Goal: Task Accomplishment & Management: Complete application form

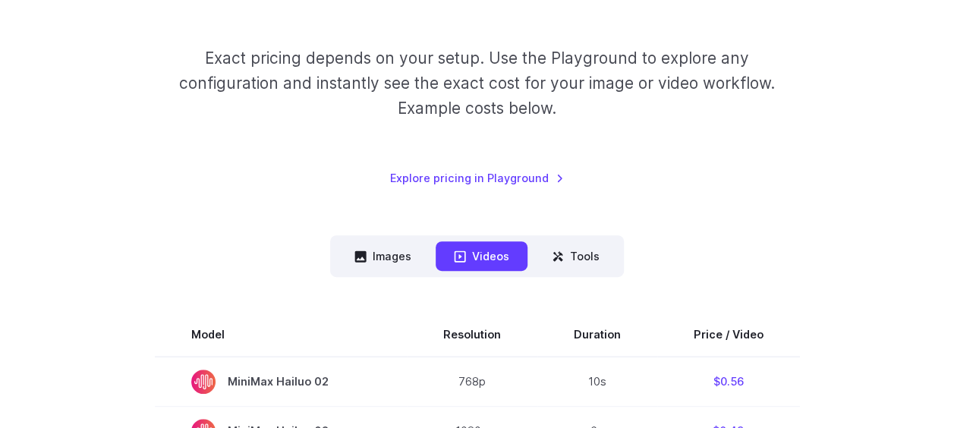
scroll to position [304, 0]
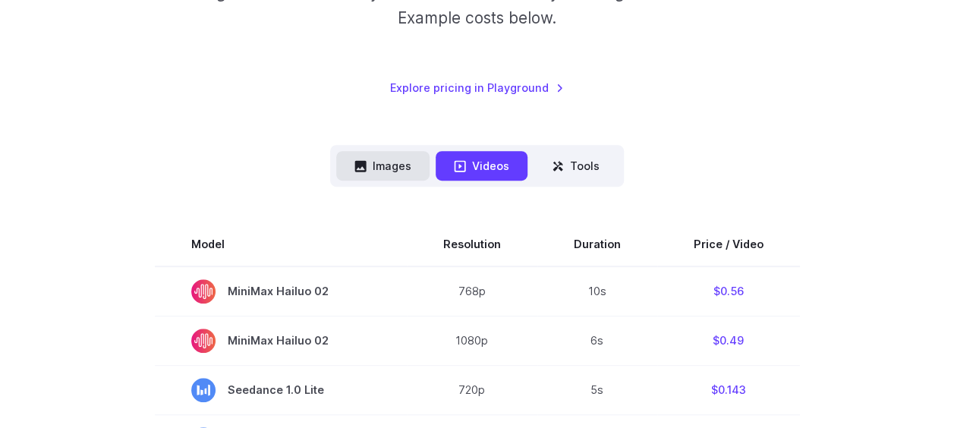
click at [379, 156] on button "Images" at bounding box center [382, 166] width 93 height 30
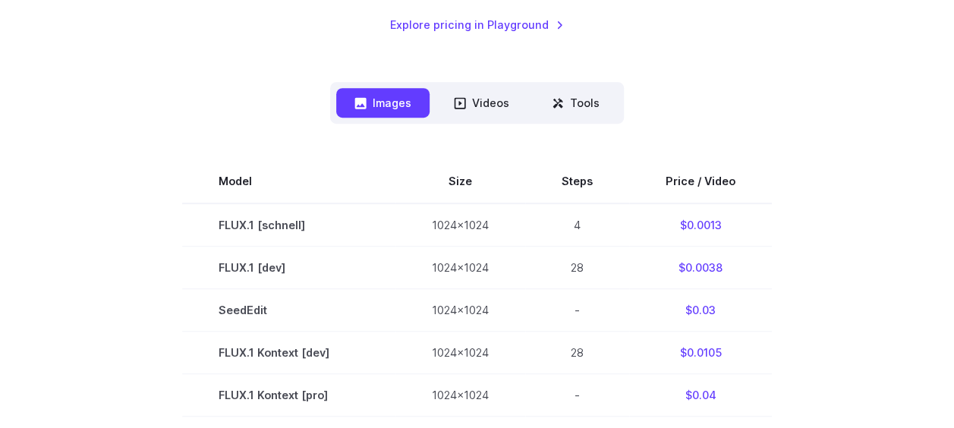
scroll to position [455, 0]
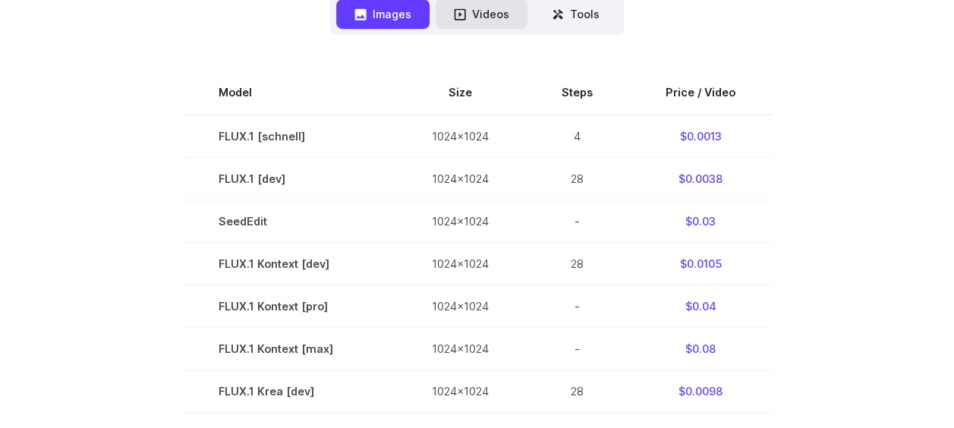
click at [489, 14] on button "Videos" at bounding box center [482, 14] width 92 height 30
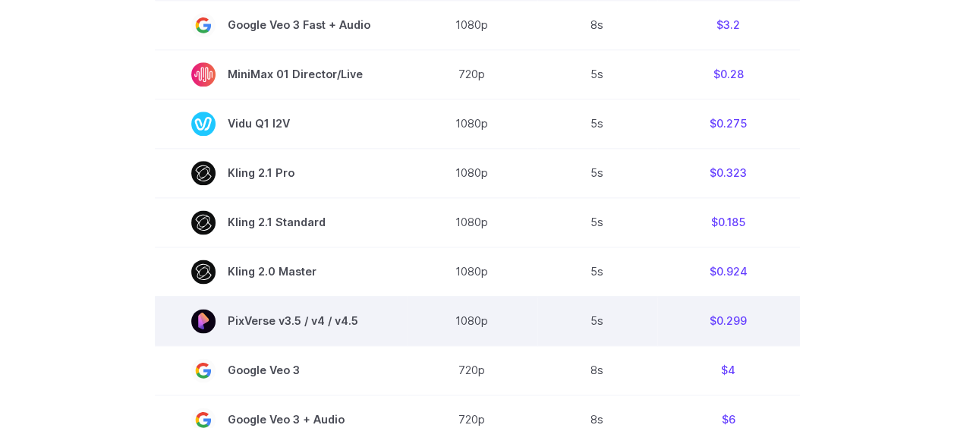
scroll to position [911, 0]
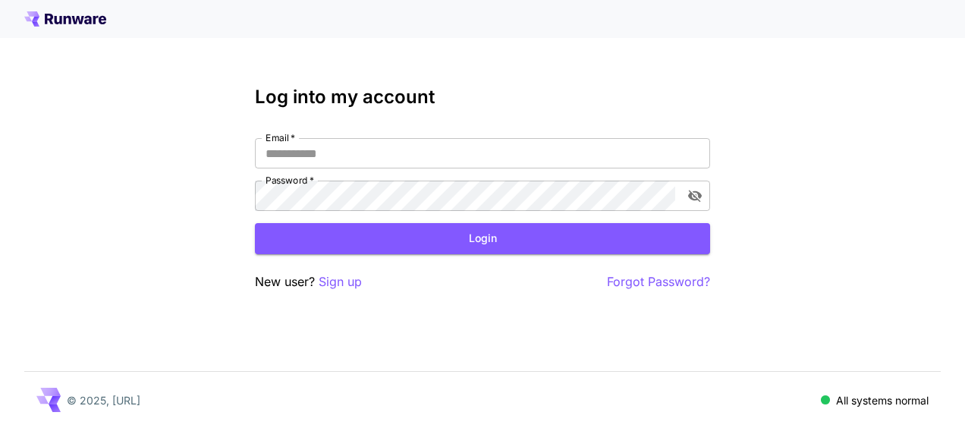
click at [55, 20] on icon at bounding box center [58, 20] width 8 height 8
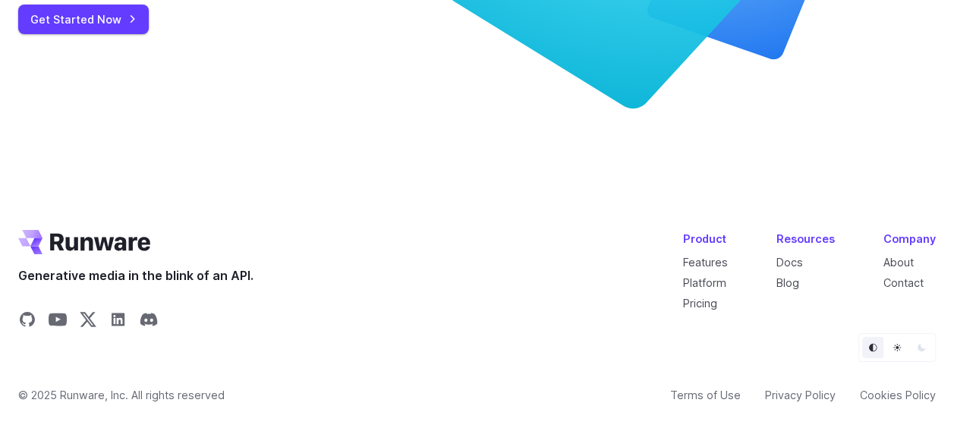
scroll to position [5768, 0]
click at [107, 34] on link "Get Started Now" at bounding box center [83, 20] width 131 height 30
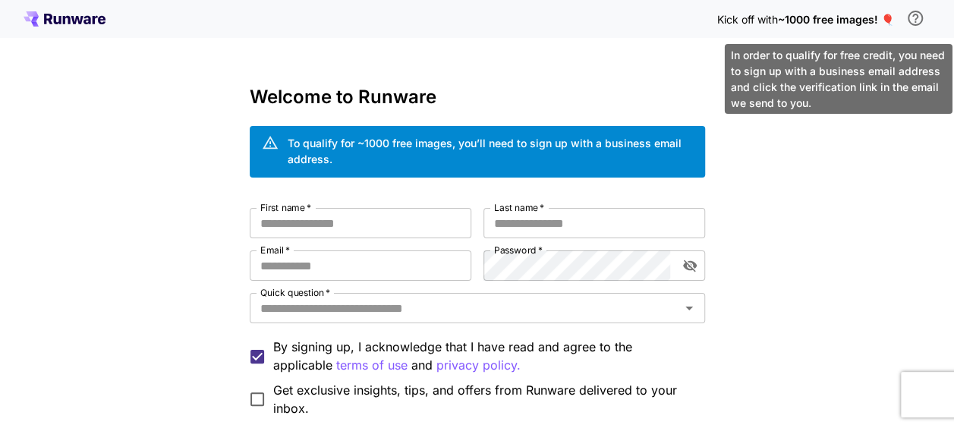
click at [915, 18] on icon "\a In order to qualify for free credit, you need to sign up with a business ema…" at bounding box center [915, 18] width 15 height 15
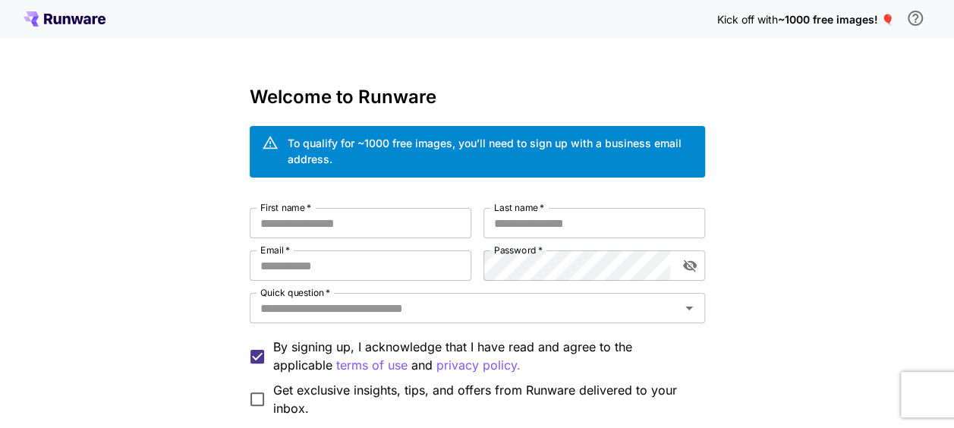
click at [834, 19] on span "~1000 free images! 🎈" at bounding box center [836, 19] width 116 height 13
click at [335, 222] on input "First name   *" at bounding box center [361, 223] width 222 height 30
